Goal: Task Accomplishment & Management: Use online tool/utility

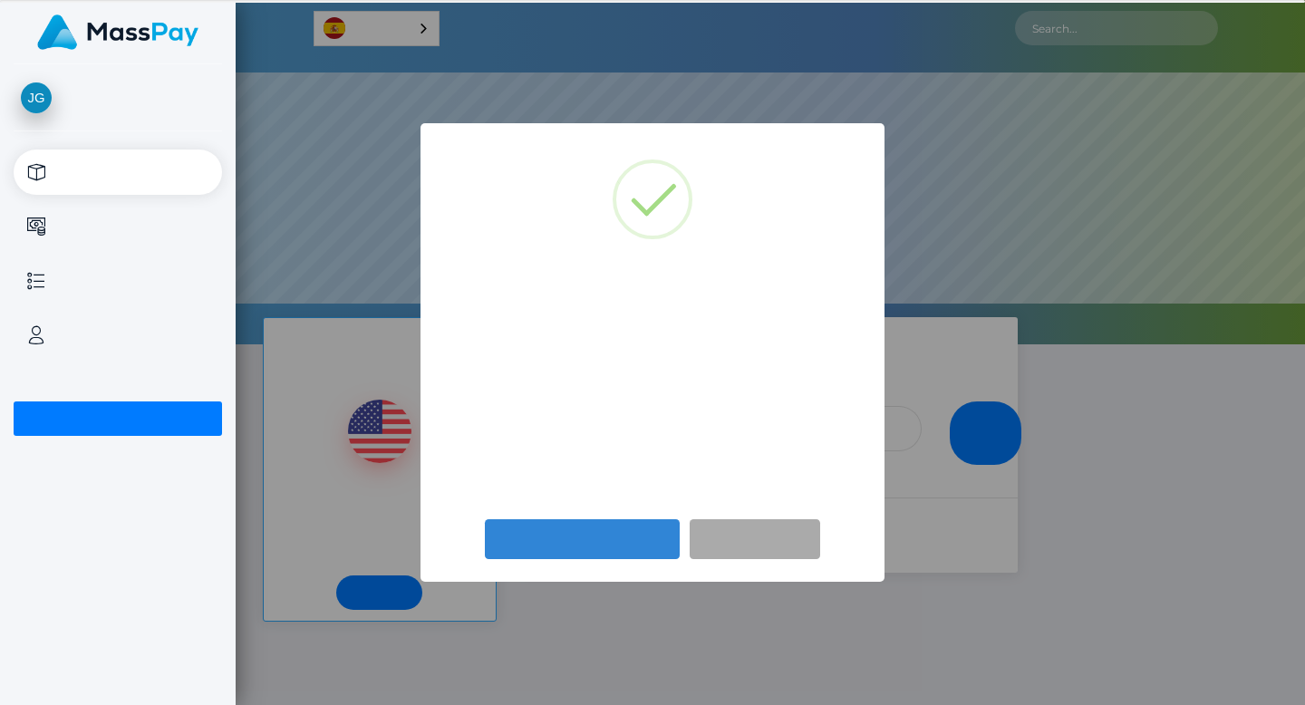
scroll to position [344, 1069]
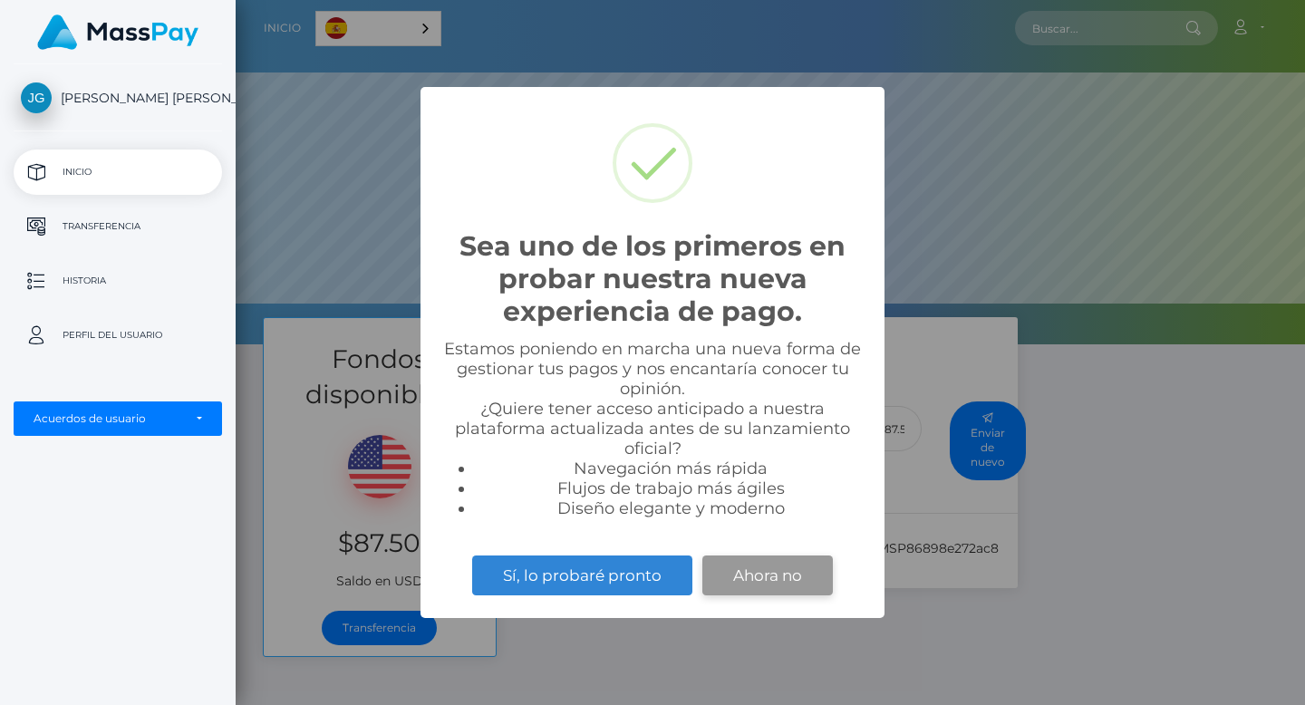
click at [768, 571] on button "Ahora no" at bounding box center [767, 575] width 130 height 40
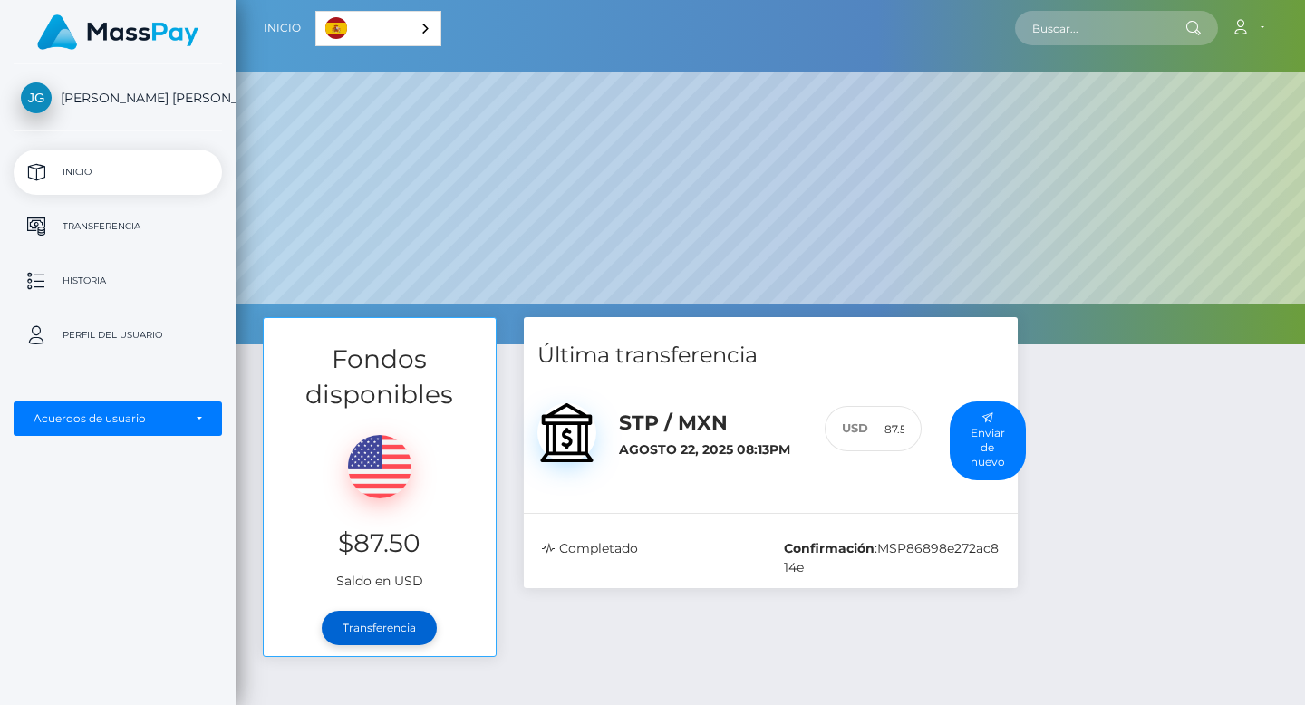
click at [363, 623] on link "Transferencia" at bounding box center [379, 628] width 115 height 34
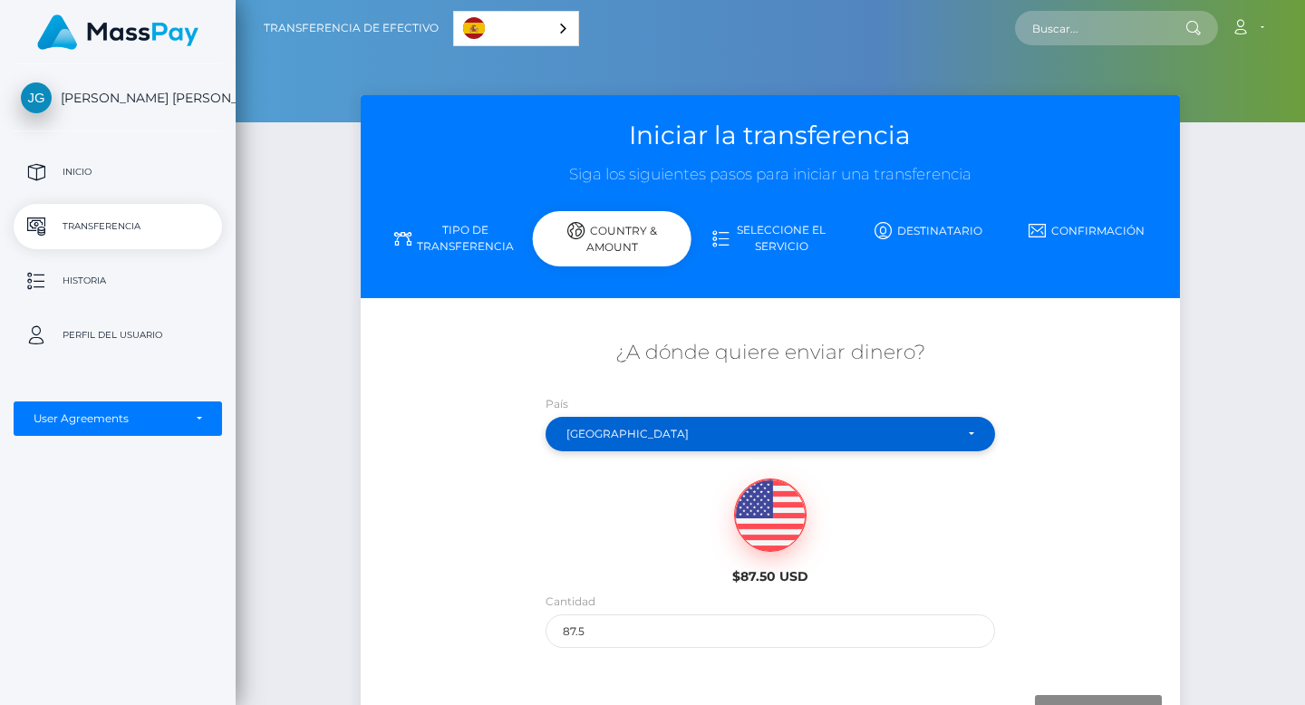
scroll to position [122, 0]
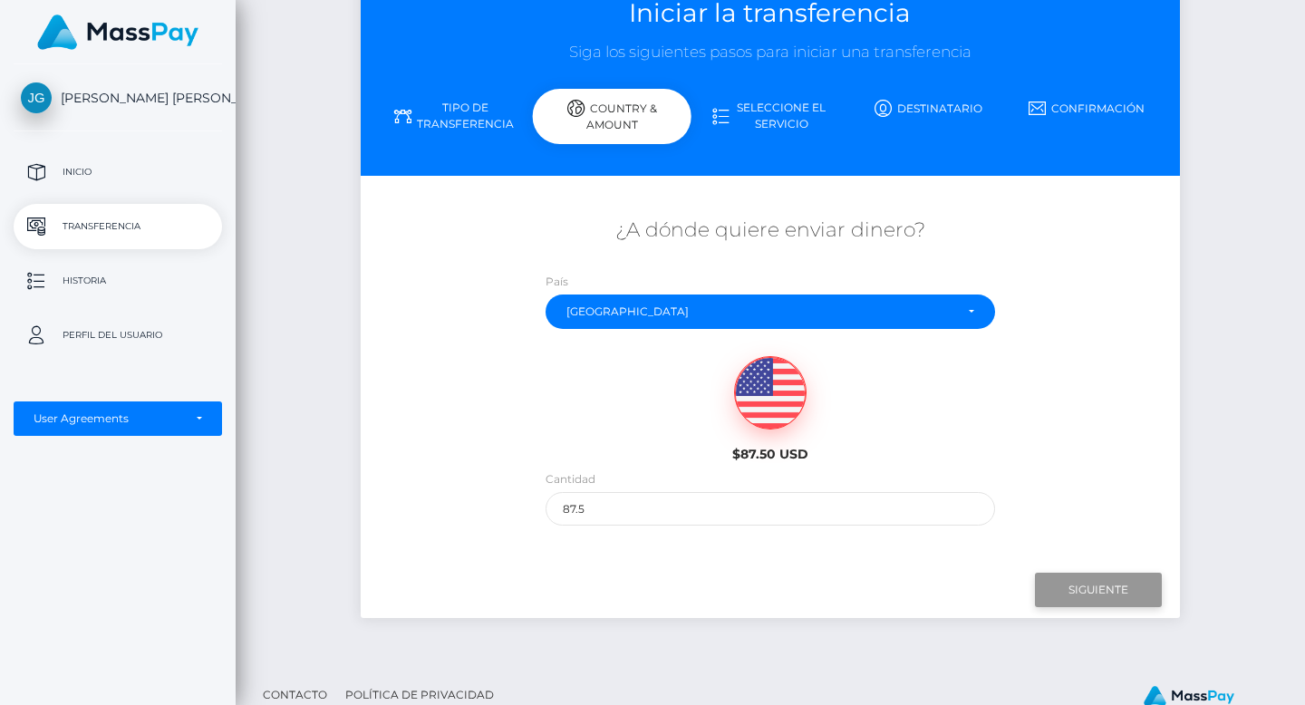
click at [1070, 583] on input "Next" at bounding box center [1098, 590] width 127 height 34
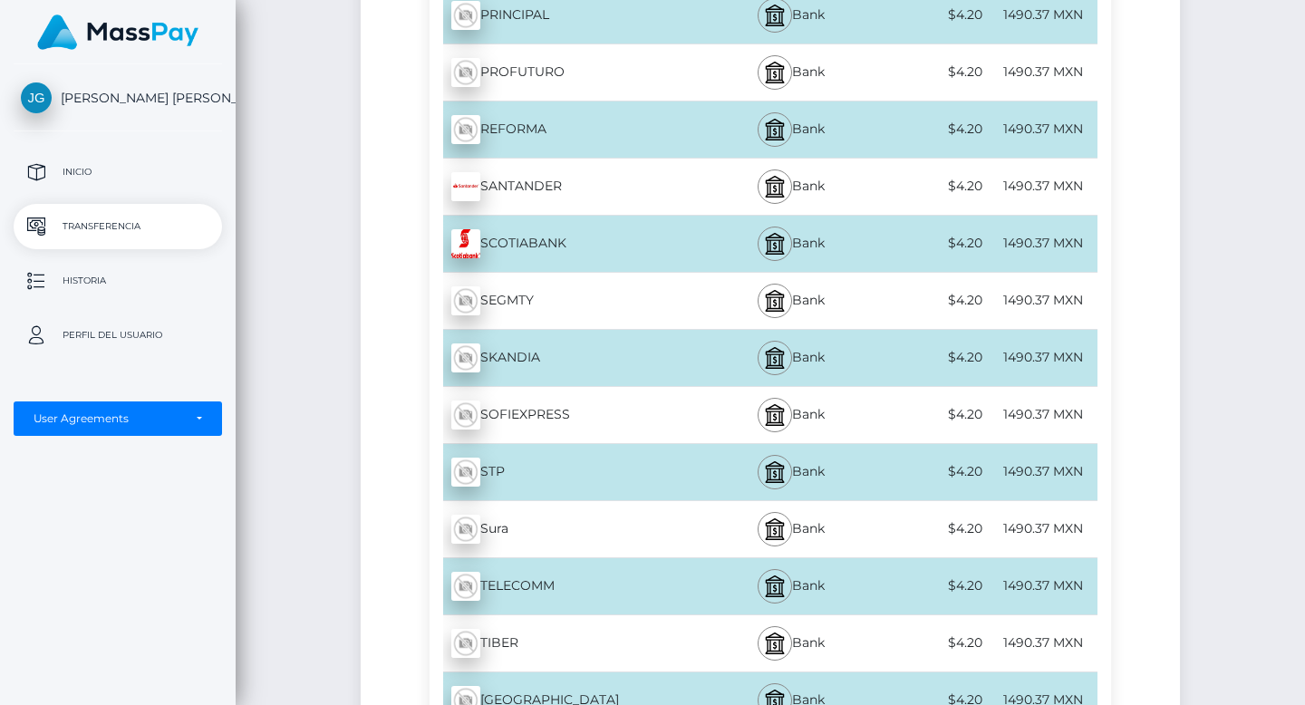
scroll to position [6047, 0]
click at [605, 478] on div "STP - MXN" at bounding box center [568, 474] width 278 height 51
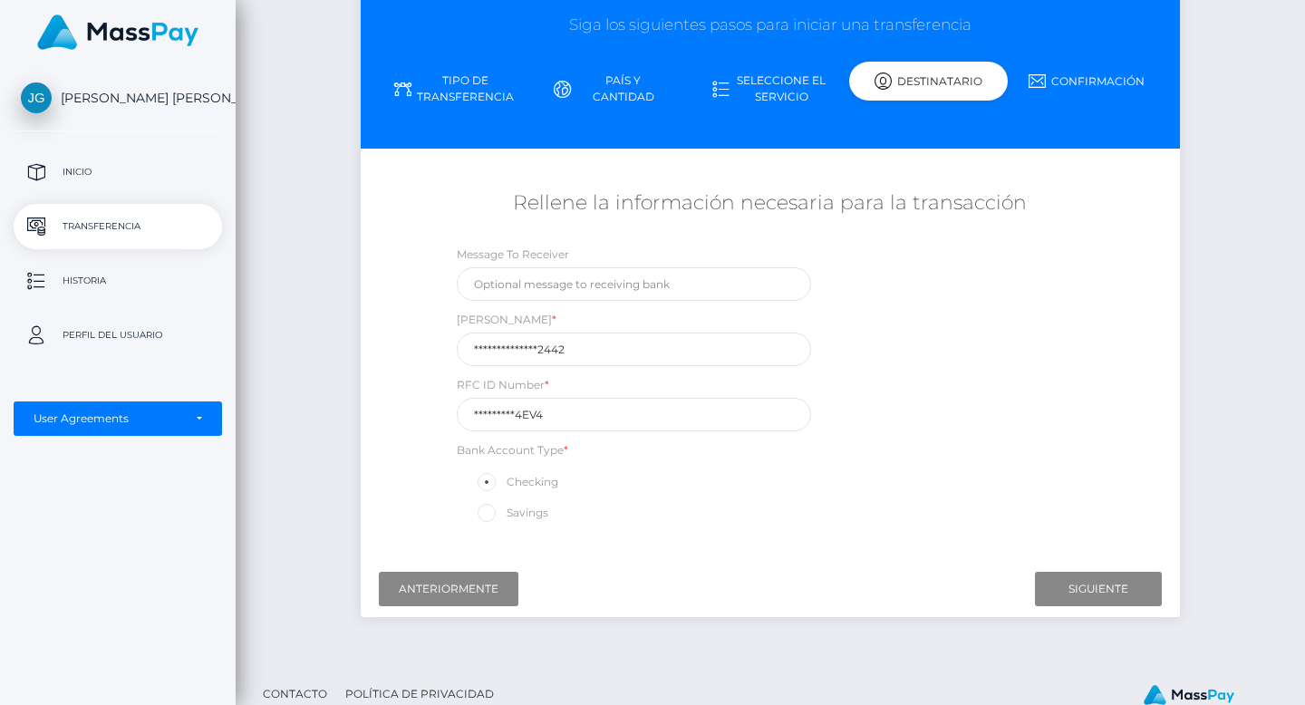
scroll to position [195, 0]
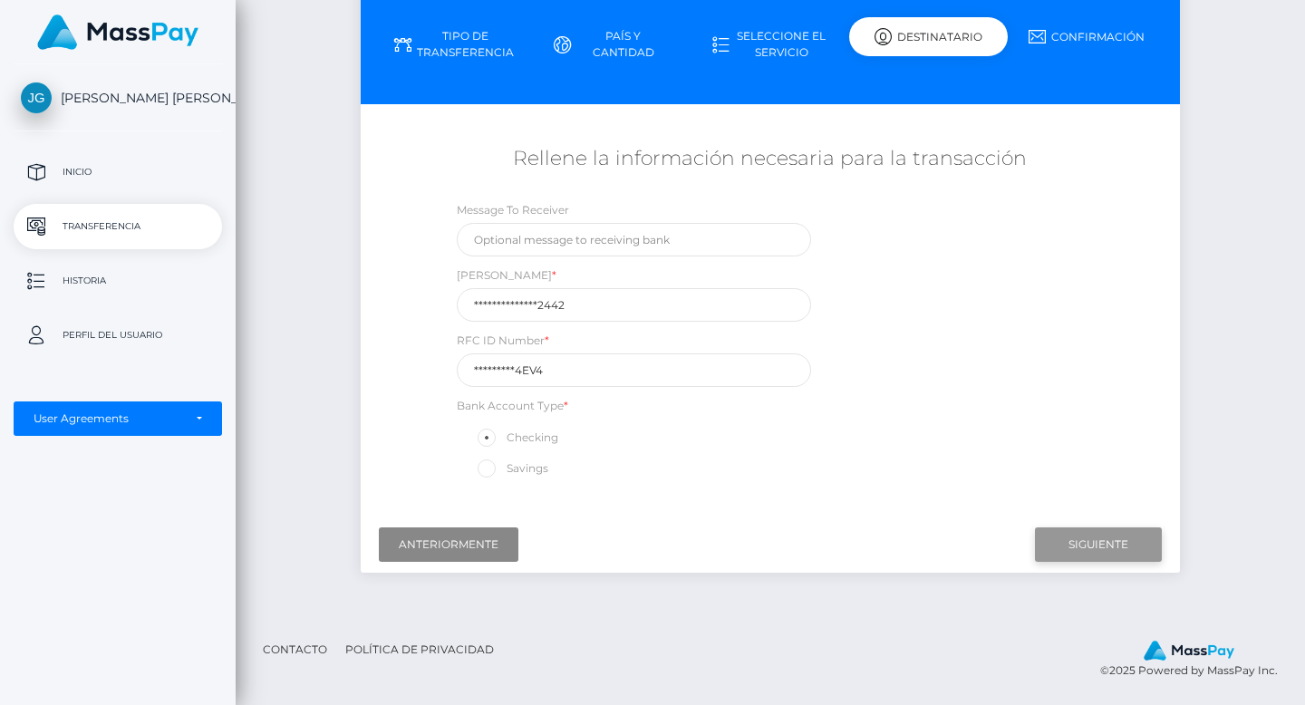
click at [1071, 543] on input "Next" at bounding box center [1098, 544] width 127 height 34
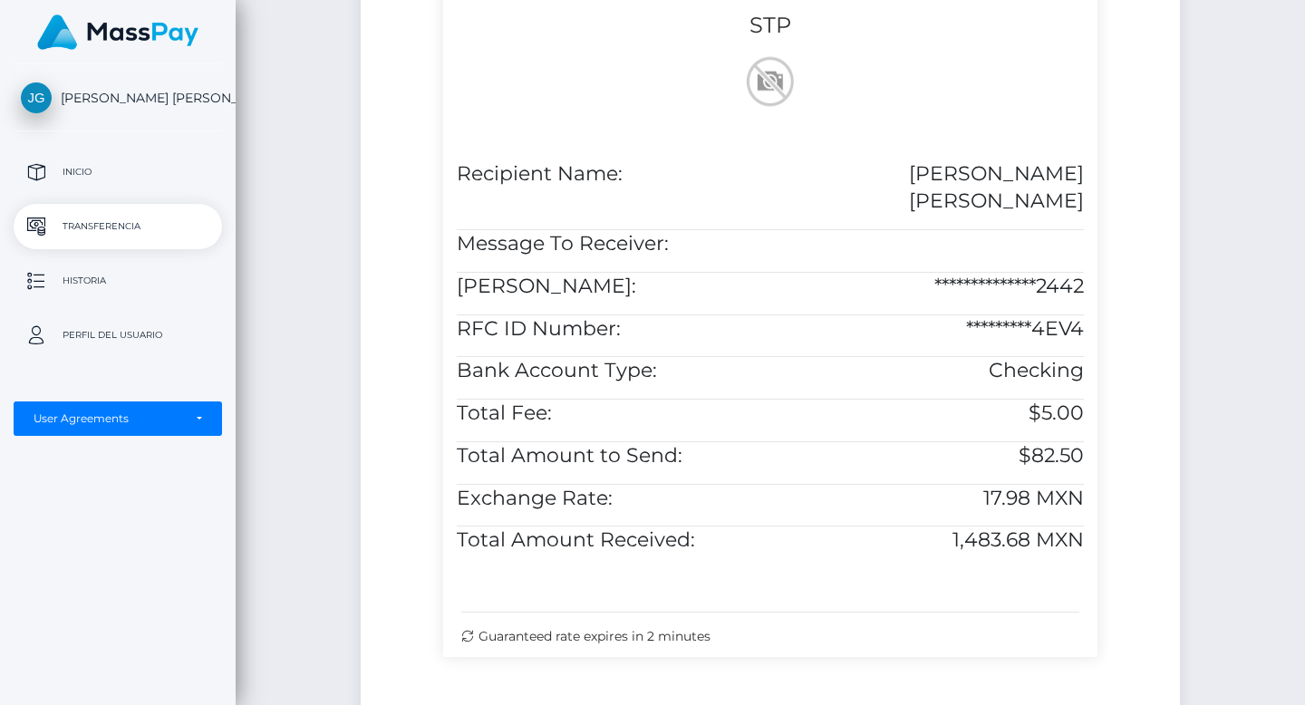
scroll to position [584, 0]
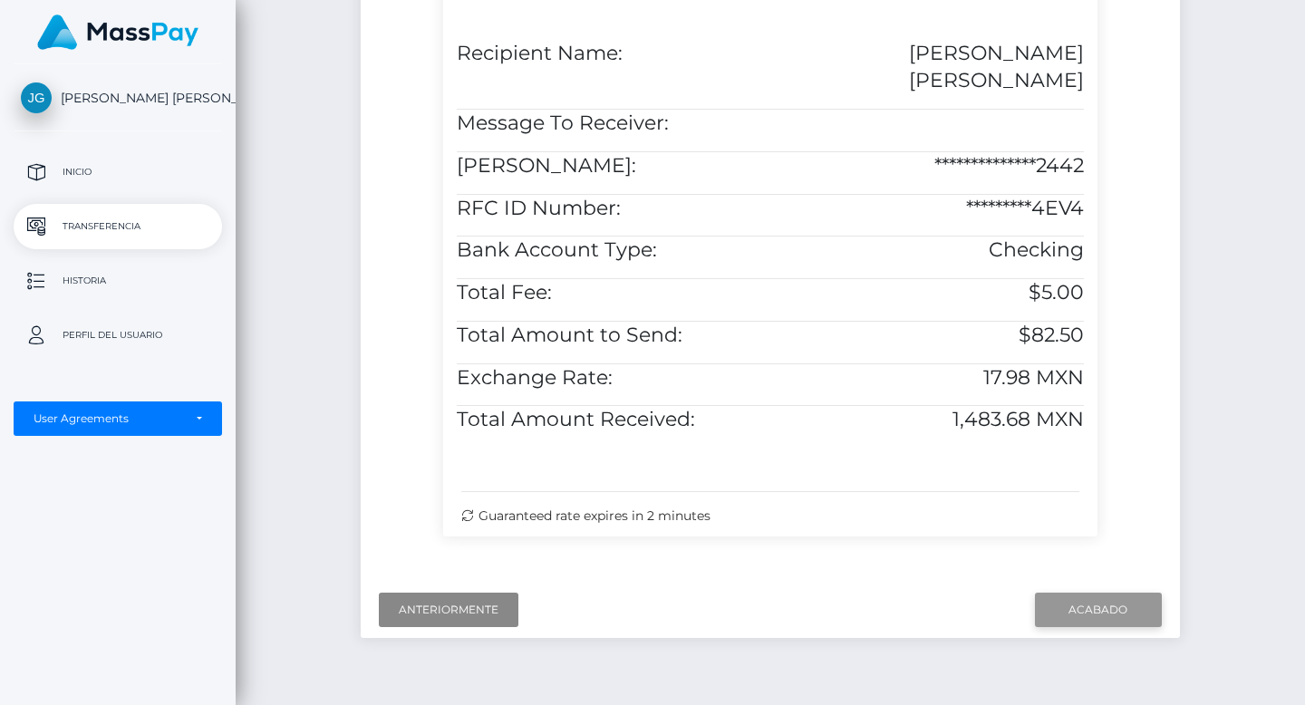
click at [1087, 593] on input "Finish" at bounding box center [1098, 610] width 127 height 34
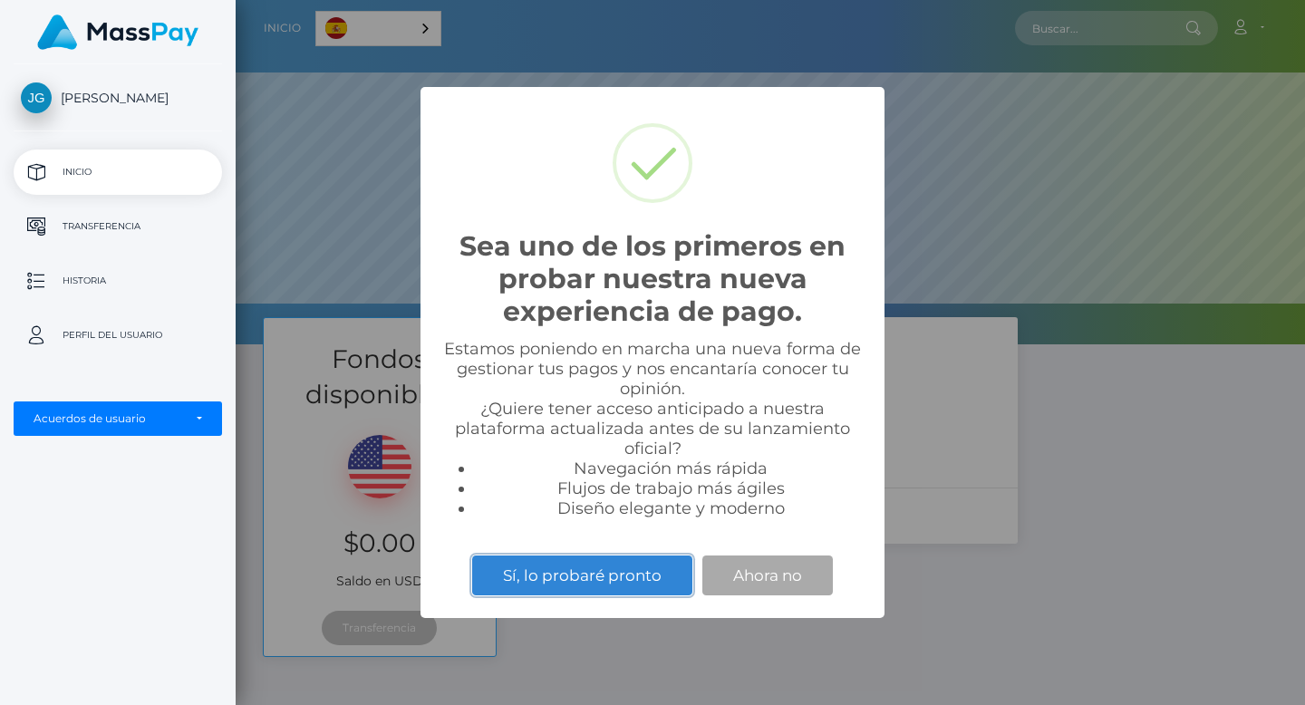
scroll to position [344, 1069]
click at [756, 571] on button "Ahora no" at bounding box center [767, 575] width 130 height 40
